Goal: Navigation & Orientation: Find specific page/section

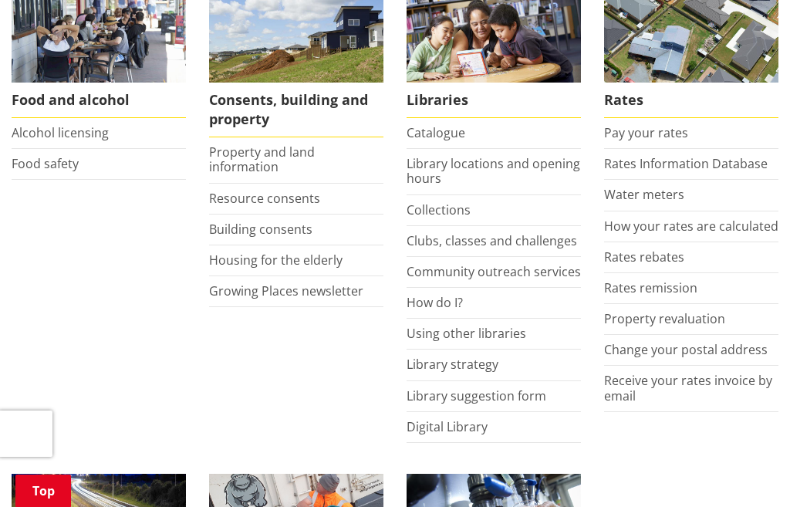
scroll to position [648, 0]
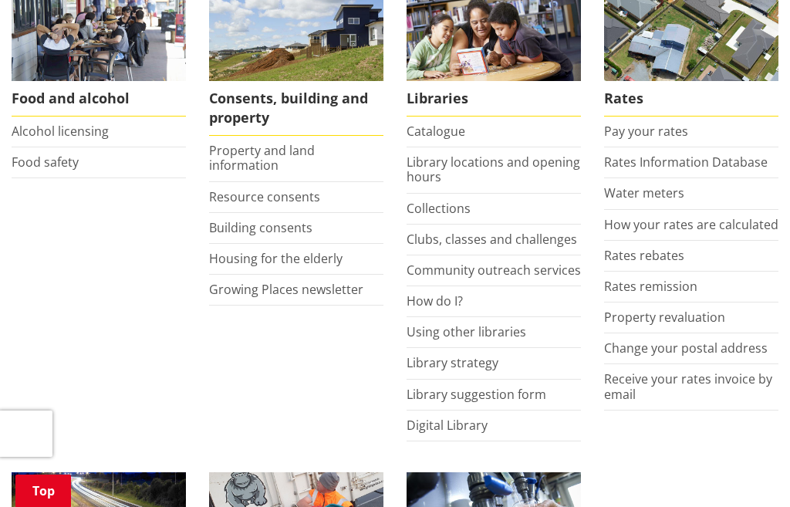
click at [521, 328] on link "Using other libraries" at bounding box center [466, 331] width 120 height 17
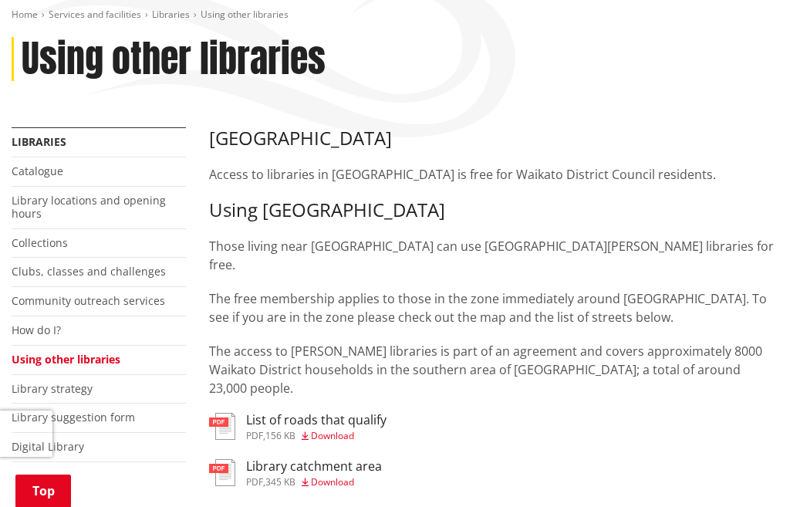
scroll to position [184, 0]
click at [66, 244] on link "Collections" at bounding box center [40, 243] width 56 height 15
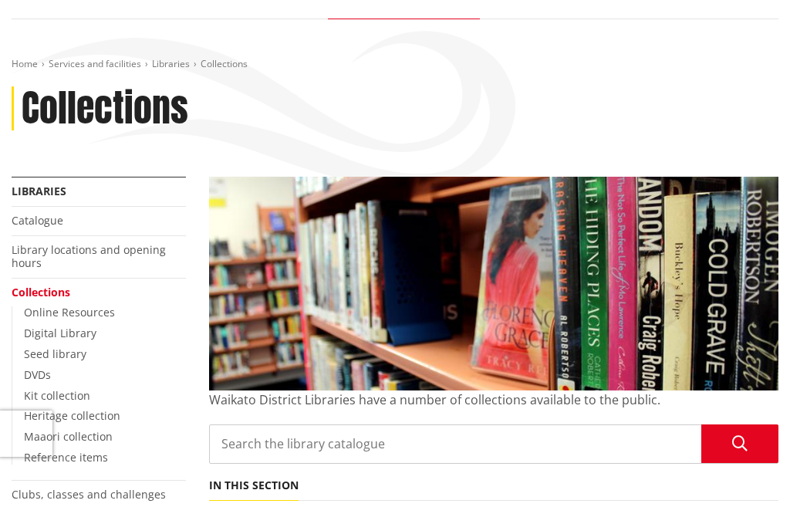
scroll to position [134, 0]
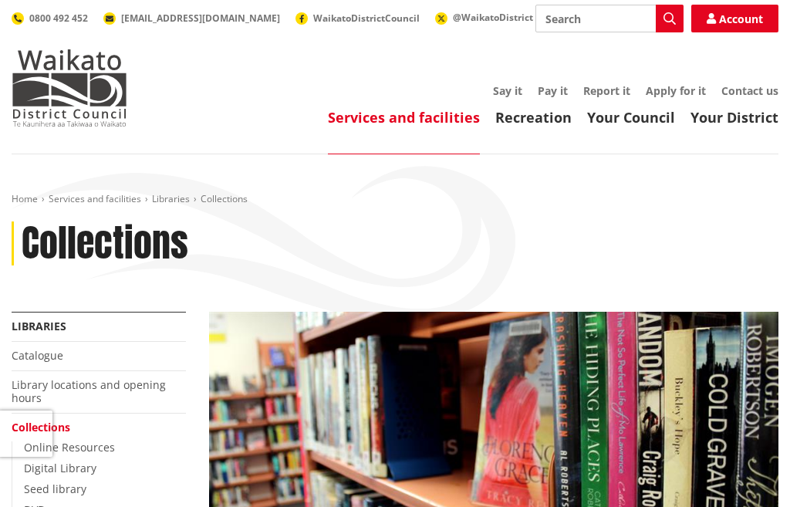
scroll to position [0, 0]
click at [182, 199] on link "Libraries" at bounding box center [171, 198] width 38 height 13
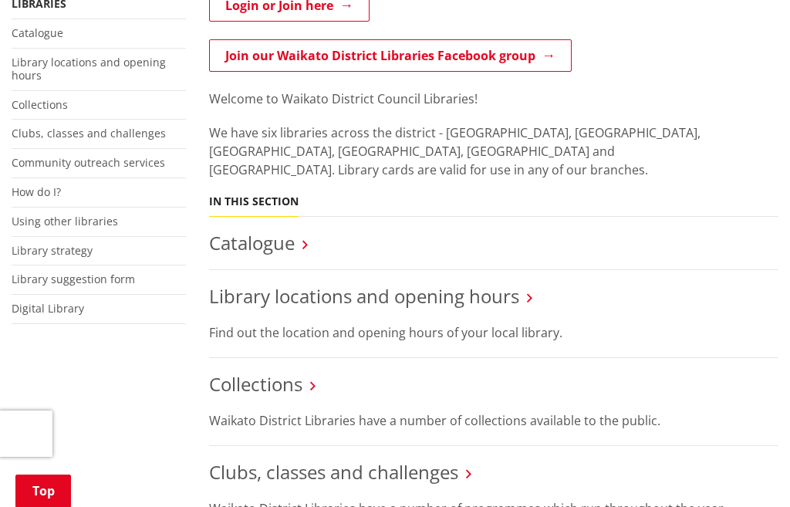
scroll to position [316, 0]
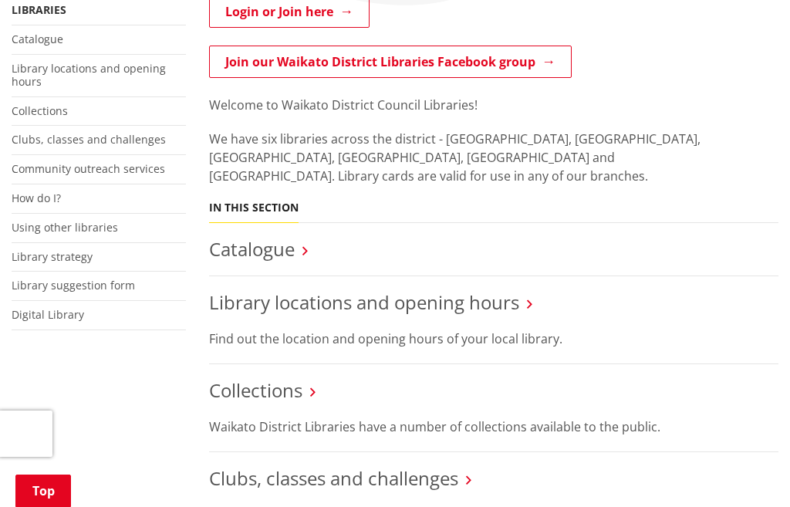
click at [553, 291] on h3 "Library locations and opening hours" at bounding box center [493, 302] width 569 height 22
click at [554, 291] on h3 "Library locations and opening hours" at bounding box center [493, 302] width 569 height 22
click at [548, 294] on li "Library locations and opening hours Find out the location and opening hours of …" at bounding box center [493, 320] width 569 height 88
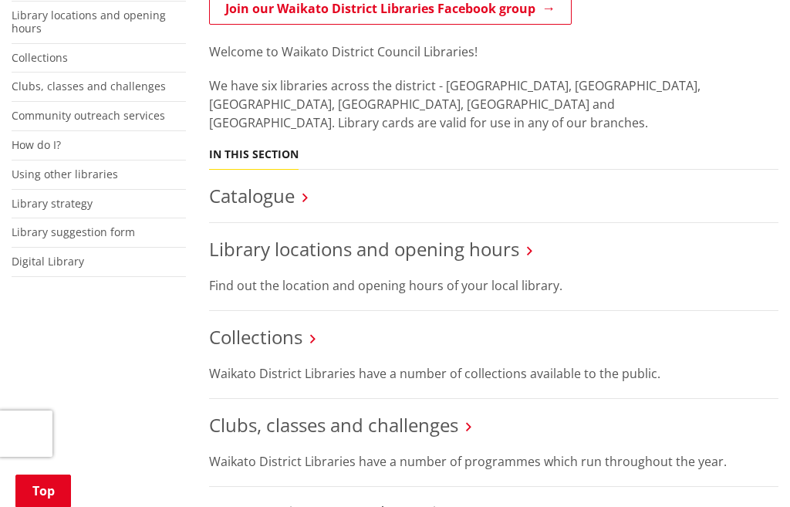
scroll to position [365, 0]
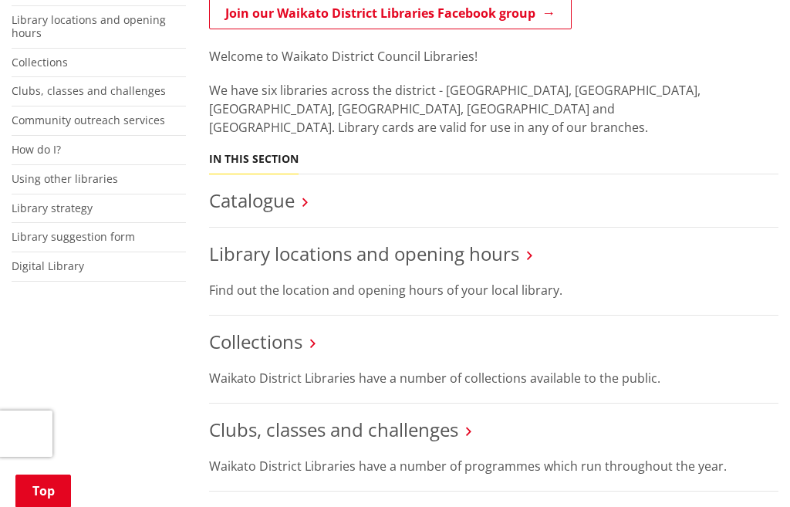
click at [551, 253] on li "Library locations and opening hours Find out the location and opening hours of …" at bounding box center [493, 271] width 569 height 88
click at [551, 243] on h3 "Library locations and opening hours" at bounding box center [493, 254] width 569 height 22
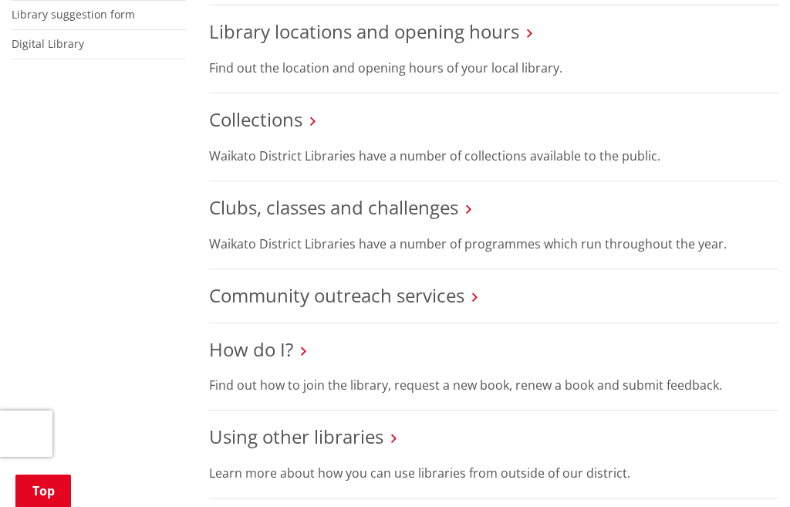
scroll to position [596, 0]
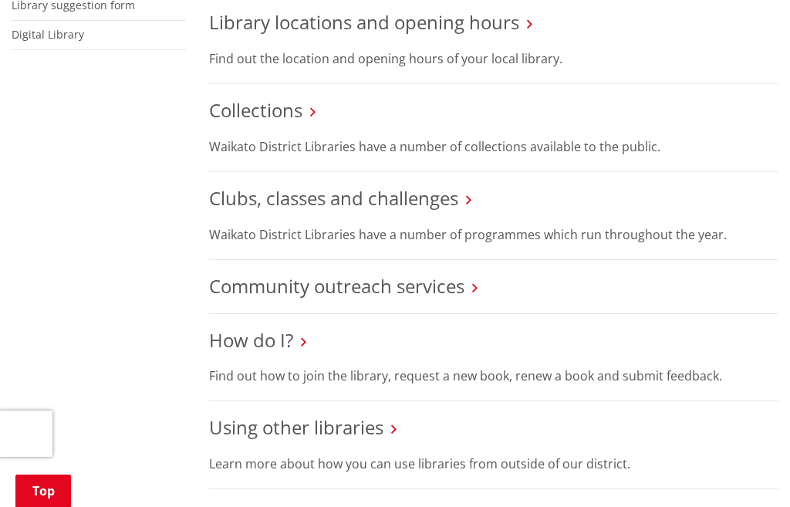
click at [320, 336] on li "How do I? Find out how to join the library, request a new book, renew a book an…" at bounding box center [493, 358] width 569 height 88
click at [320, 329] on h3 "How do I?" at bounding box center [493, 340] width 569 height 22
click at [324, 329] on h3 "How do I?" at bounding box center [493, 340] width 569 height 22
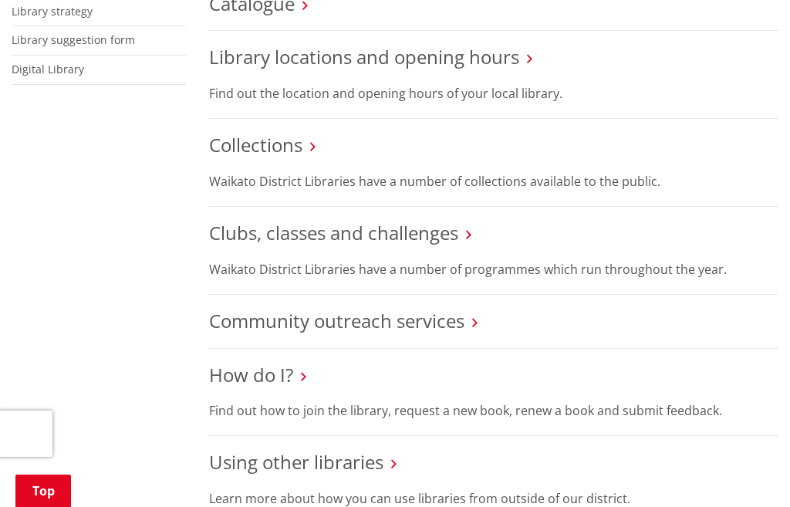
scroll to position [565, 0]
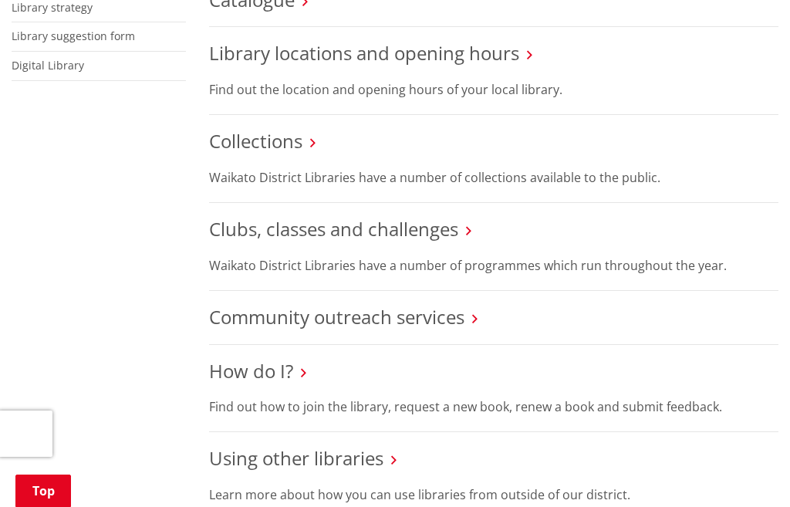
click at [307, 363] on li "How do I? Find out how to join the library, request a new book, renew a book an…" at bounding box center [493, 389] width 569 height 88
click at [291, 358] on link "How do I?" at bounding box center [251, 370] width 84 height 25
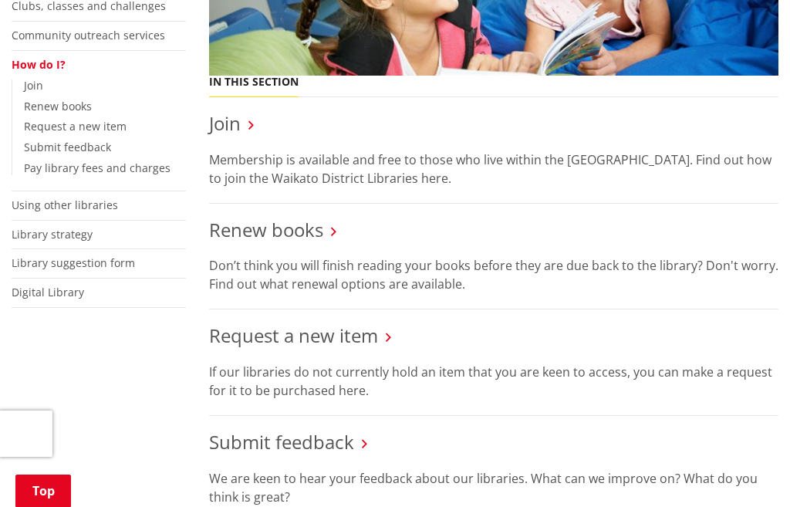
scroll to position [451, 0]
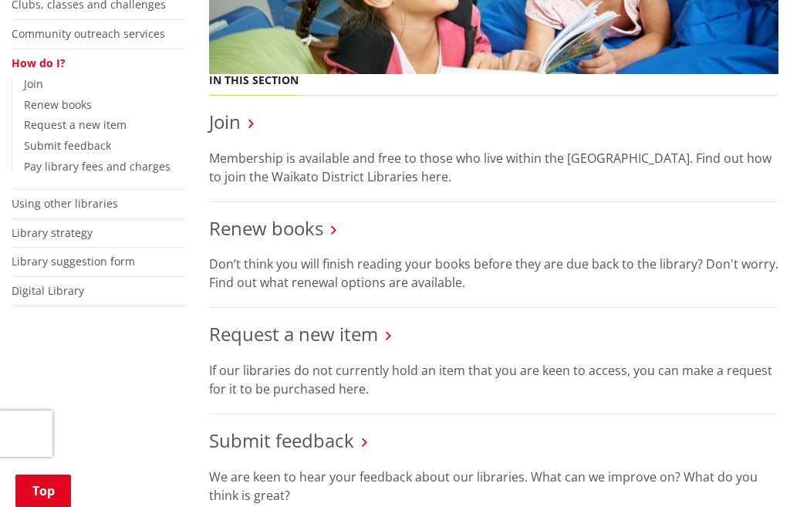
click at [338, 234] on h3 "Renew books" at bounding box center [493, 228] width 569 height 22
click at [322, 227] on link "Renew books" at bounding box center [266, 227] width 114 height 25
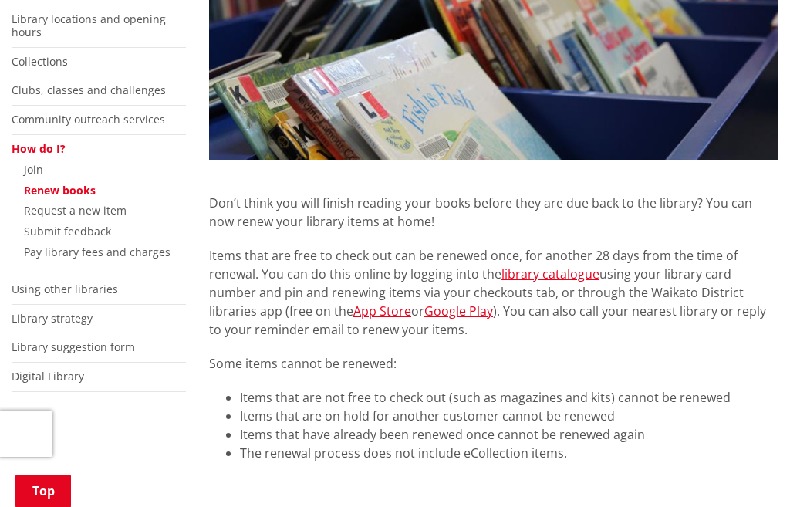
scroll to position [362, 0]
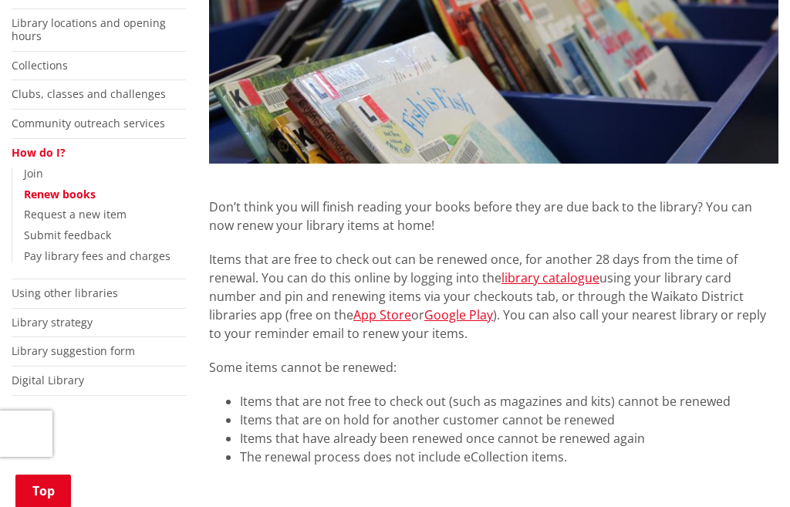
click at [56, 27] on link "Library locations and opening hours" at bounding box center [89, 29] width 154 height 28
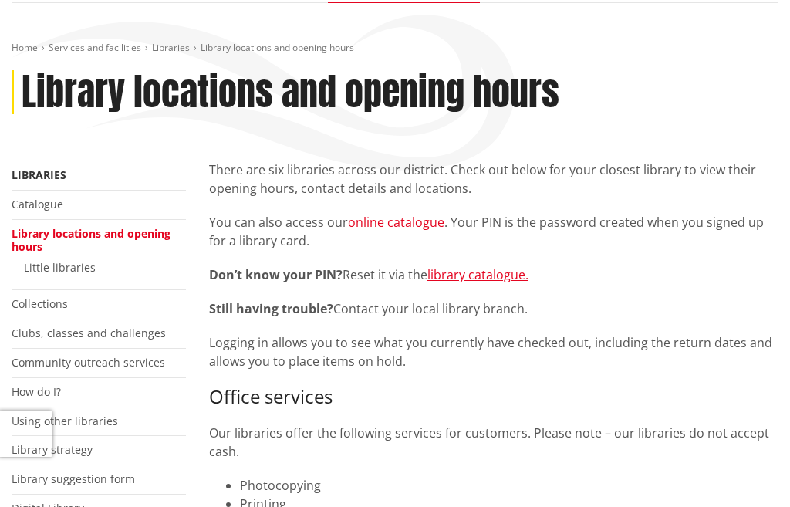
scroll to position [150, 0]
click at [40, 201] on link "Catalogue" at bounding box center [38, 204] width 52 height 15
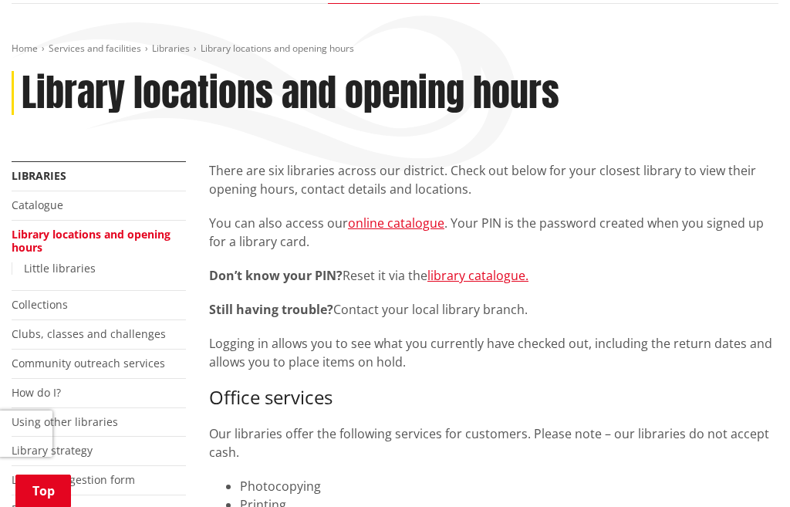
scroll to position [203, 0]
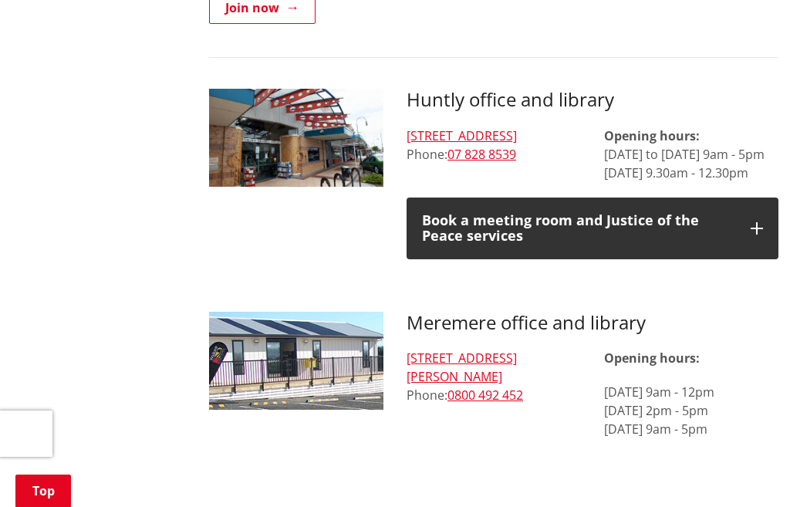
scroll to position [941, 0]
